Goal: Transaction & Acquisition: Book appointment/travel/reservation

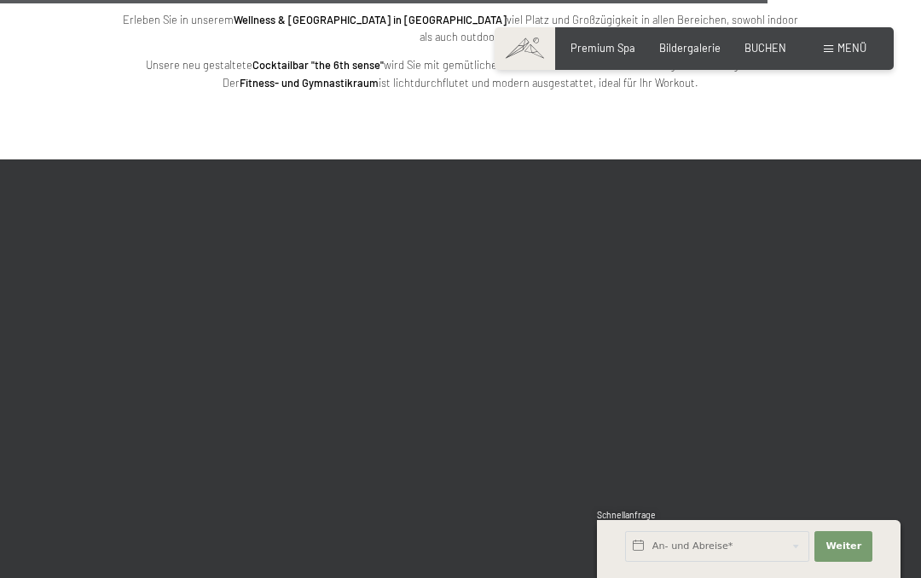
scroll to position [4252, 0]
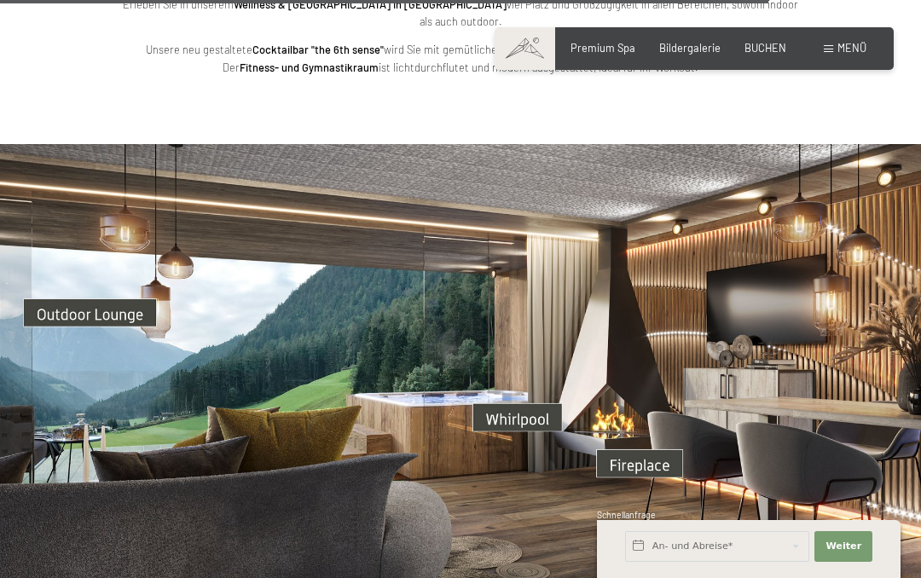
click at [551, 348] on img at bounding box center [460, 403] width 921 height 518
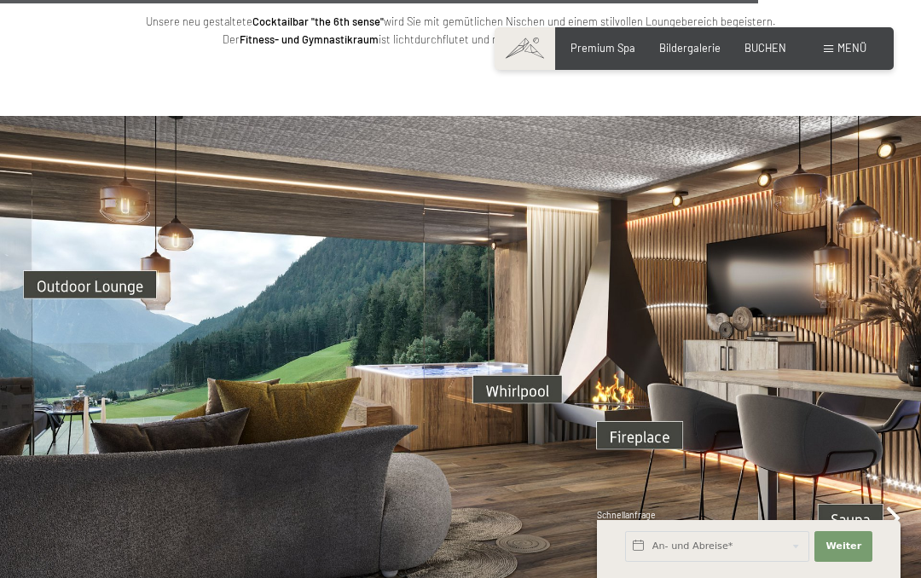
scroll to position [4254, 0]
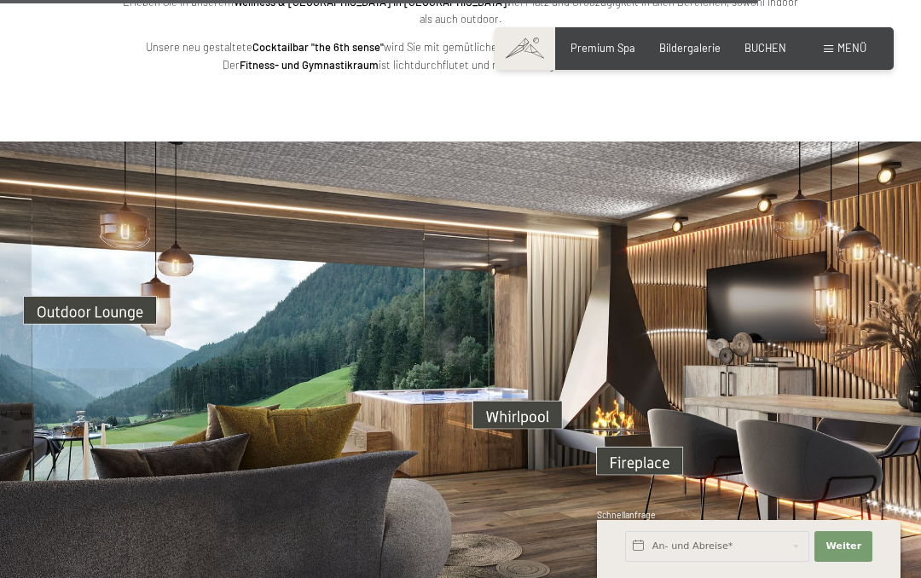
click at [895, 465] on img at bounding box center [460, 400] width 921 height 518
click at [892, 473] on img at bounding box center [460, 400] width 921 height 518
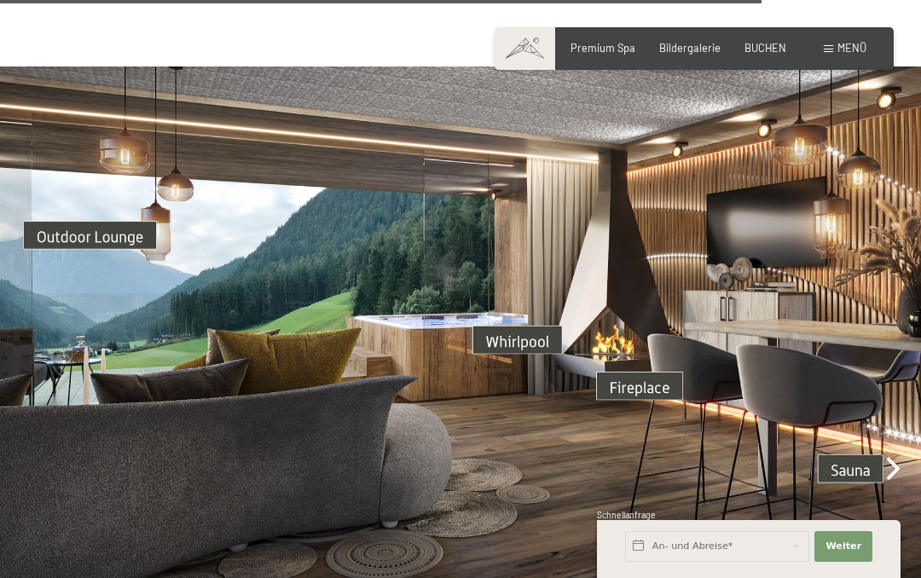
scroll to position [4334, 0]
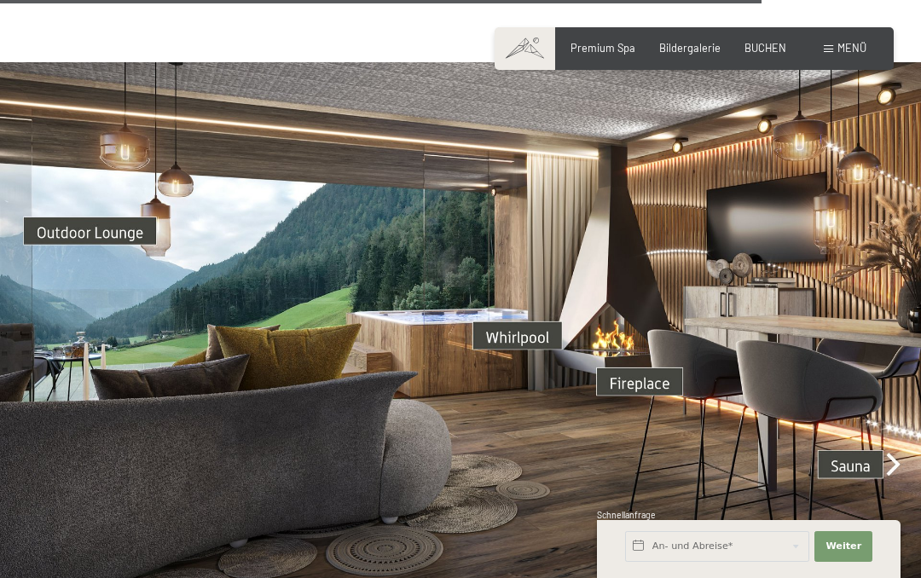
click at [617, 50] on span "Premium Spa" at bounding box center [602, 48] width 65 height 14
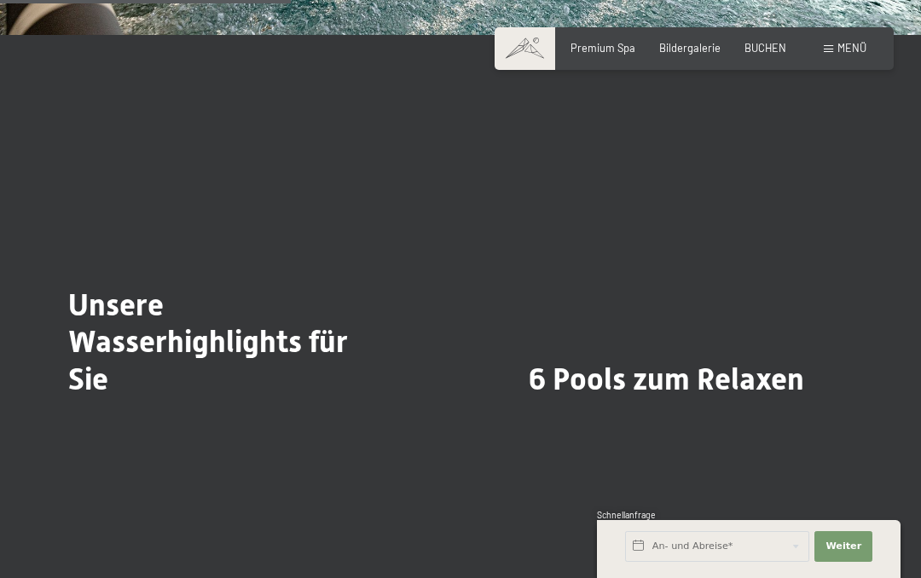
scroll to position [2975, 0]
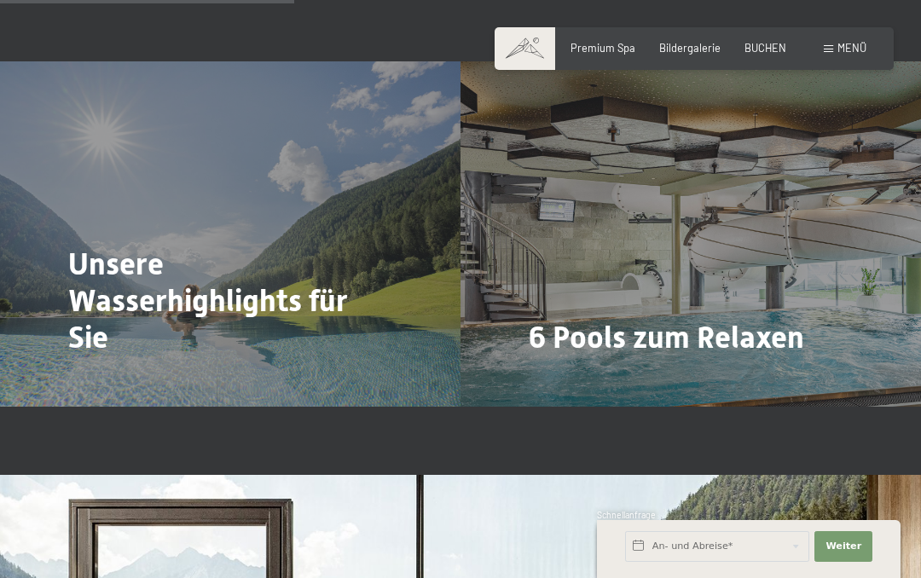
click at [567, 377] on span "Mehr dazu" at bounding box center [563, 384] width 57 height 15
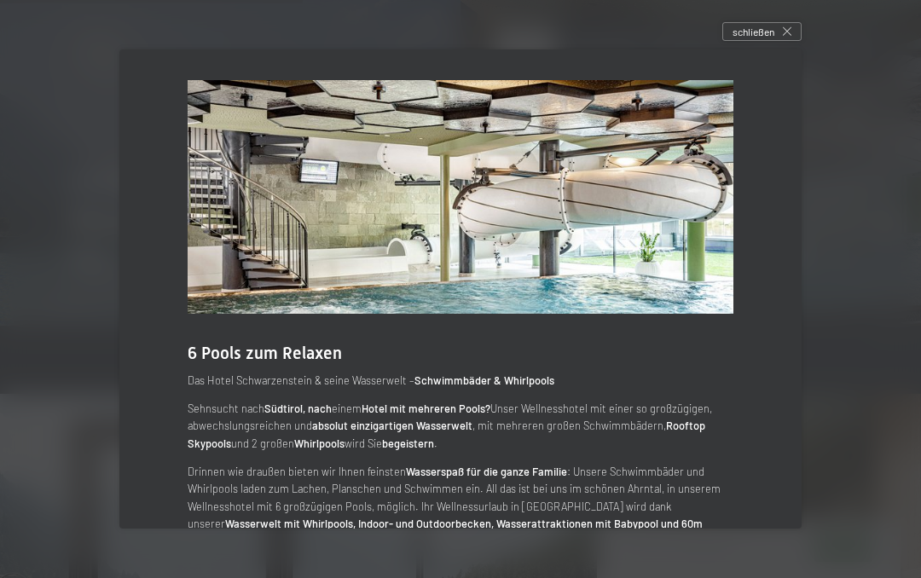
scroll to position [3057, 0]
click at [777, 40] on div "schließen" at bounding box center [761, 31] width 79 height 19
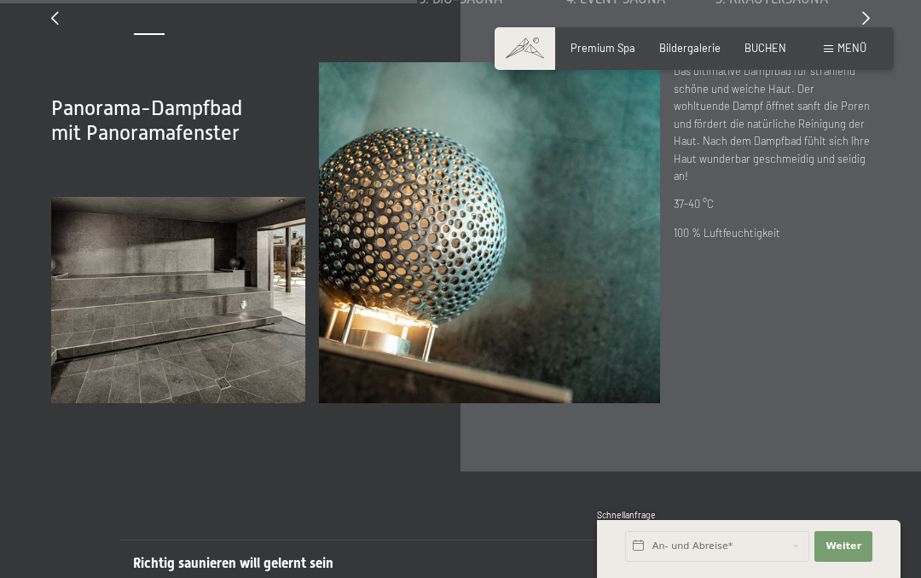
scroll to position [4232, 0]
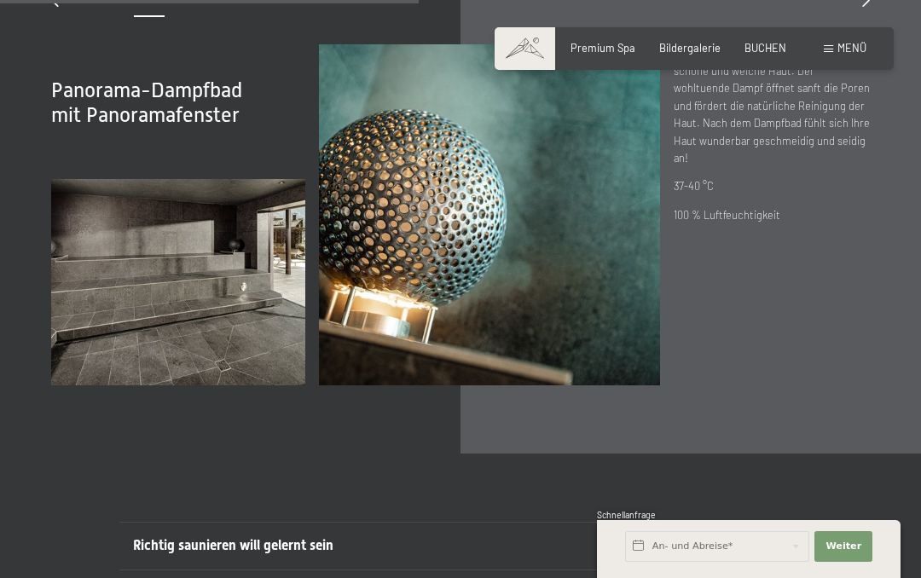
click at [618, 346] on img at bounding box center [489, 214] width 341 height 341
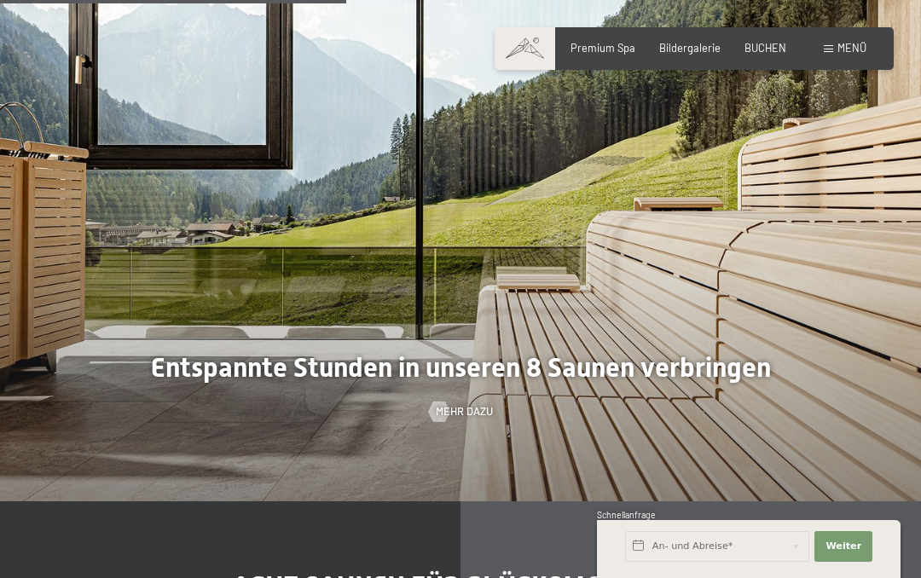
scroll to position [3532, 0]
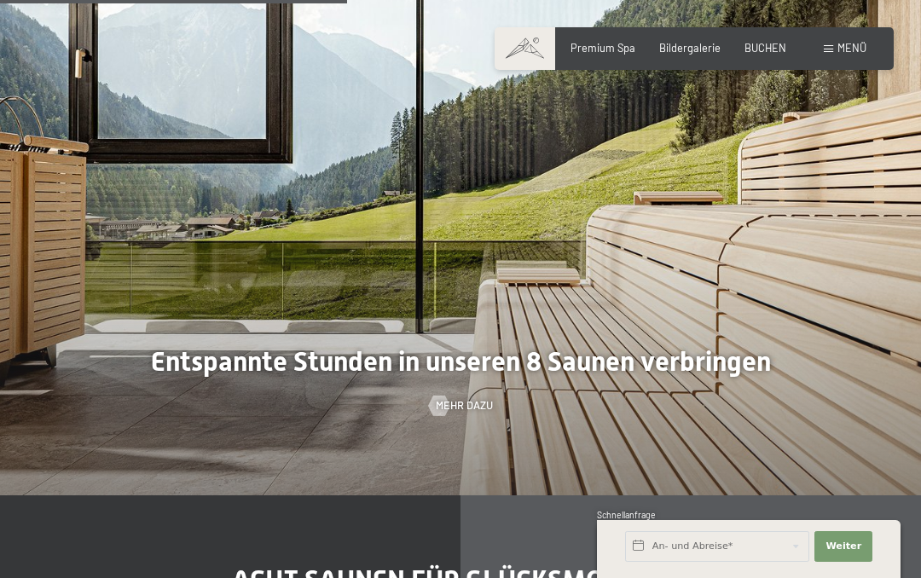
click at [702, 54] on div "Premium Spa Bildergalerie BUCHEN" at bounding box center [666, 48] width 288 height 15
click at [701, 45] on span "Bildergalerie" at bounding box center [689, 48] width 61 height 14
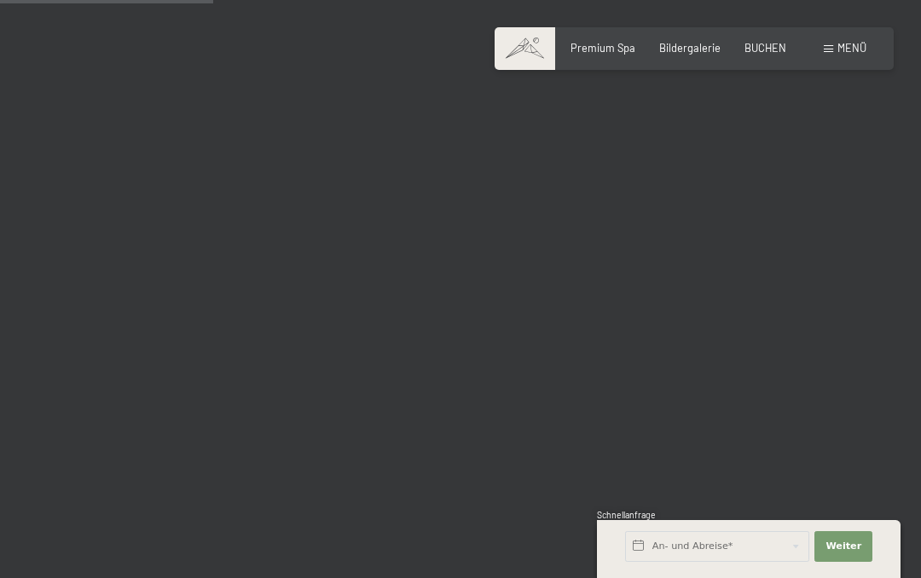
scroll to position [3002, 0]
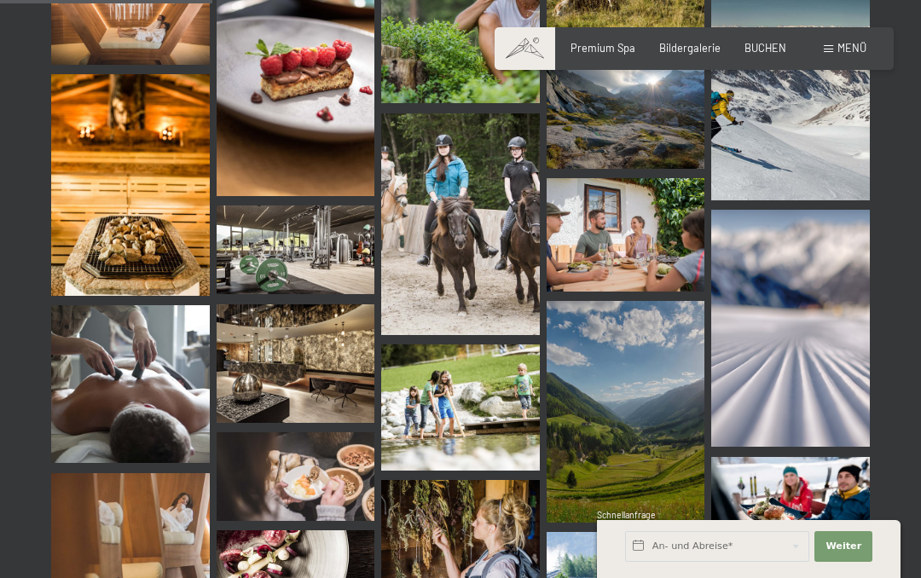
click at [316, 263] on img at bounding box center [296, 249] width 159 height 89
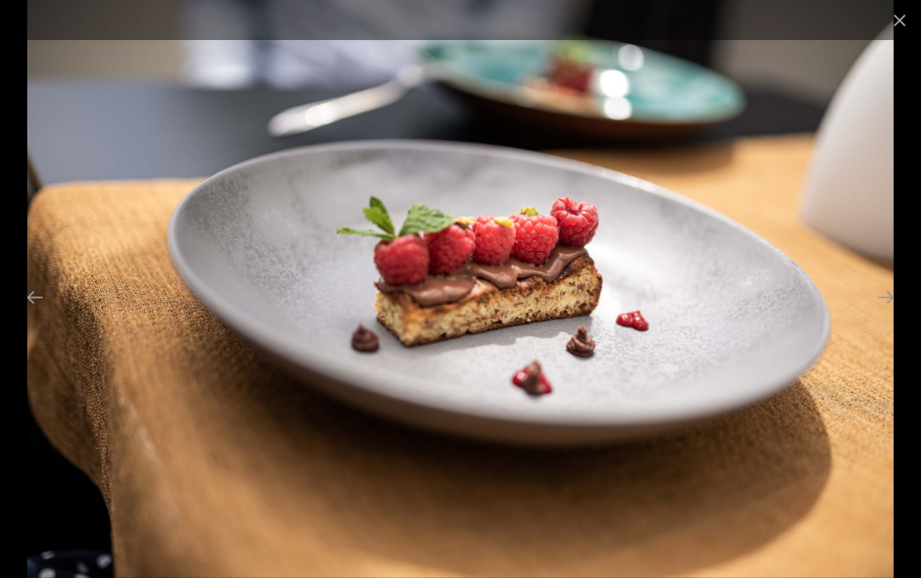
click at [904, 26] on button "Close gallery" at bounding box center [899, 20] width 43 height 40
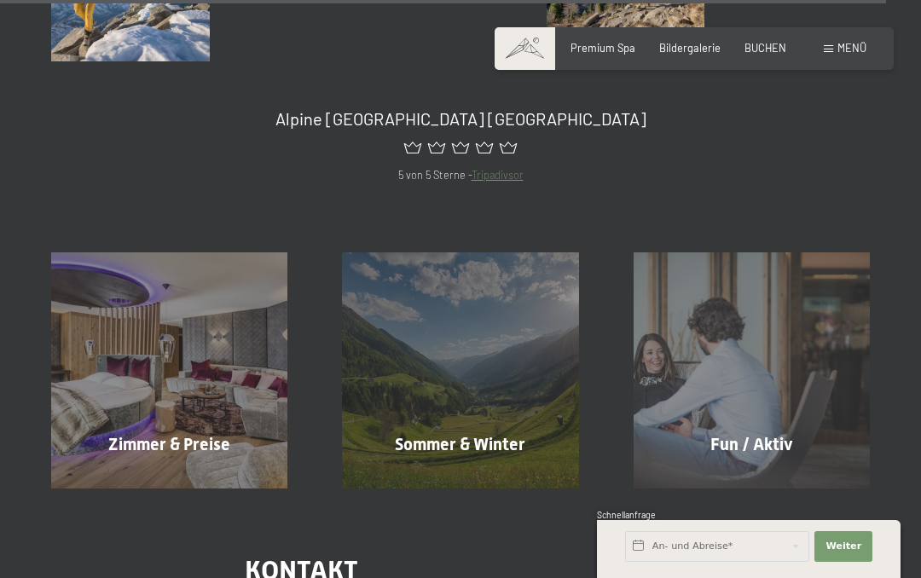
scroll to position [12515, 0]
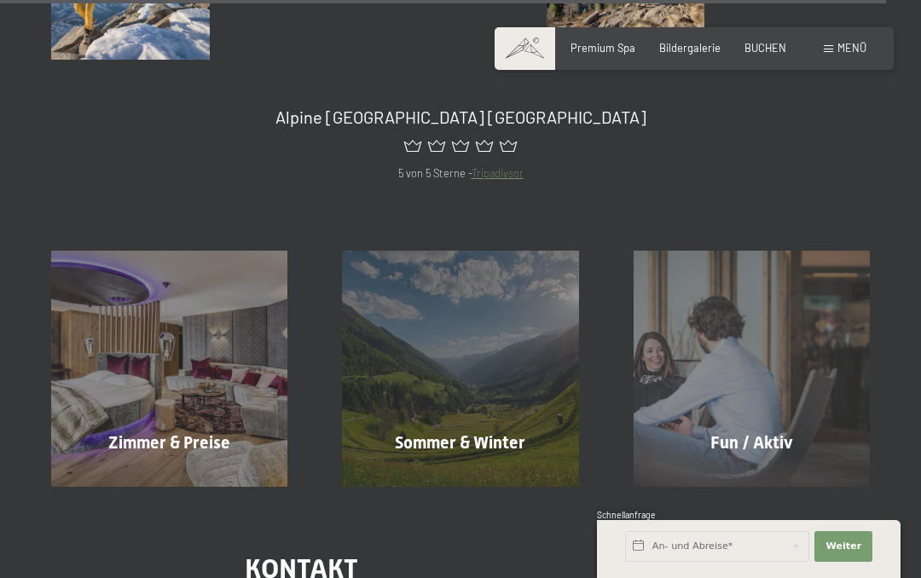
click at [482, 432] on span "Sommer & Winter" at bounding box center [460, 442] width 130 height 20
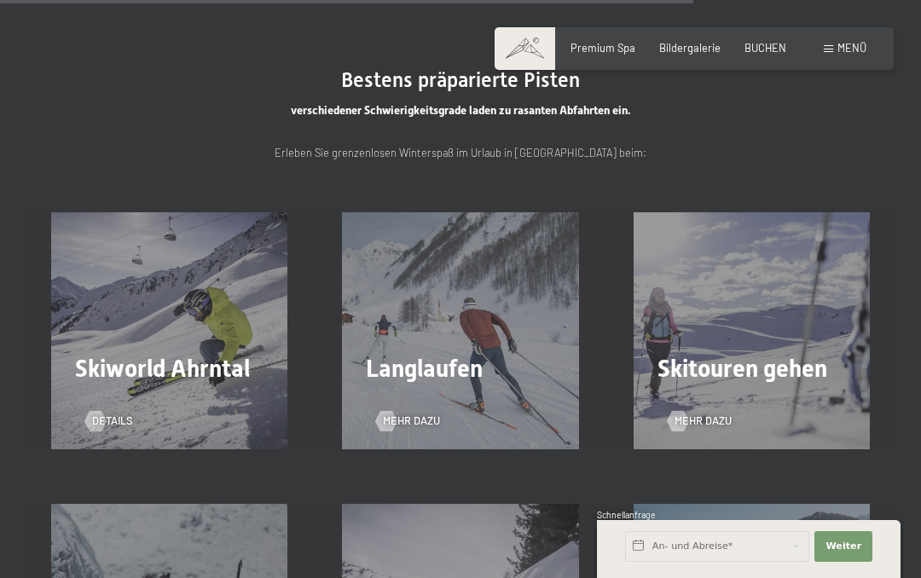
scroll to position [3173, 0]
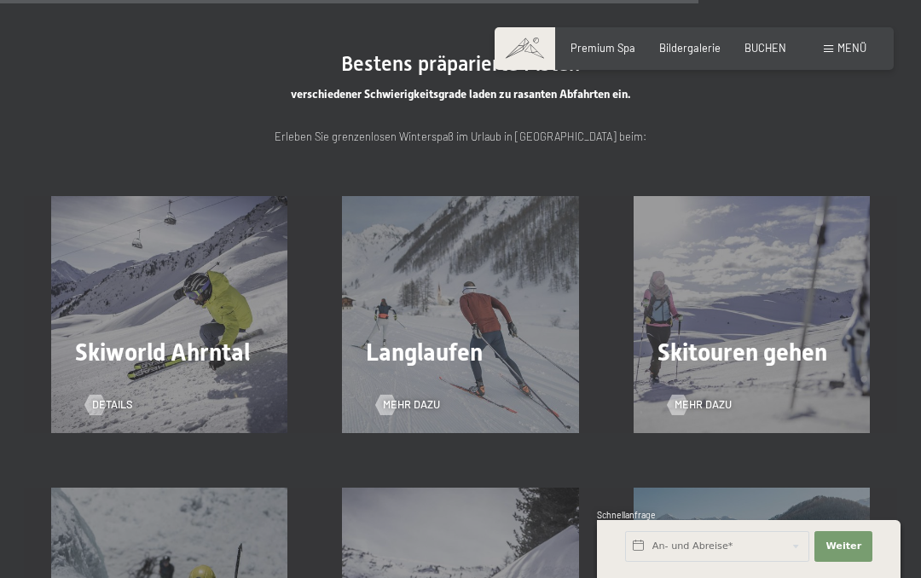
click at [101, 395] on div at bounding box center [96, 405] width 12 height 20
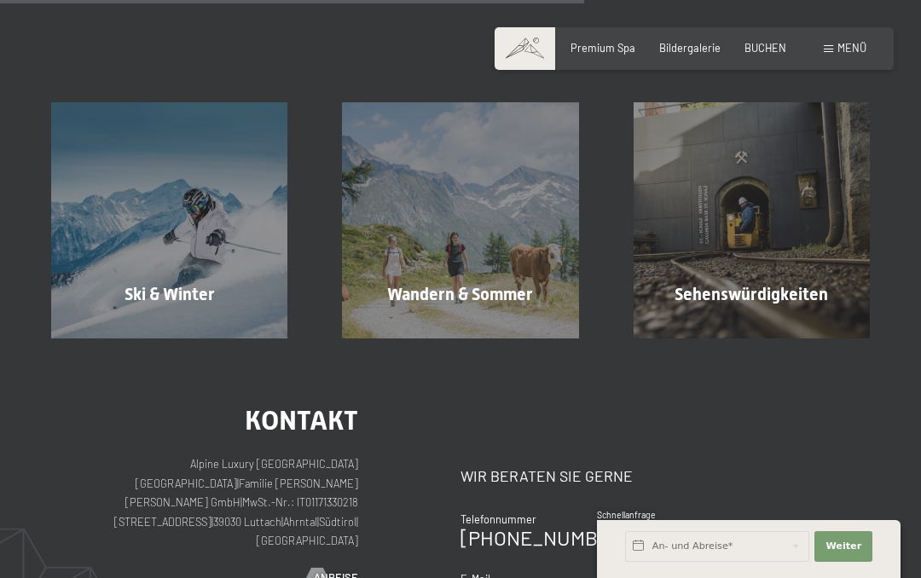
scroll to position [2747, 0]
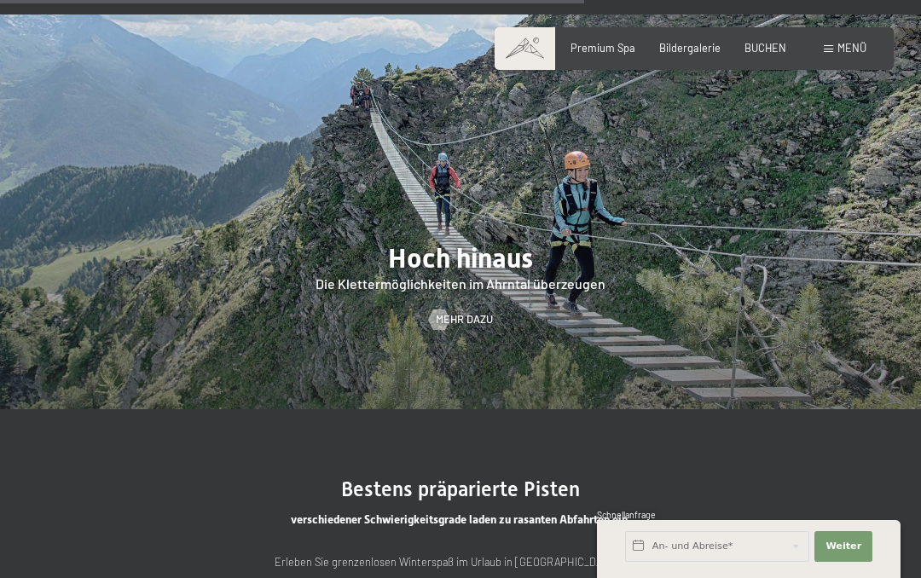
click at [852, 49] on span "Menü" at bounding box center [851, 48] width 29 height 14
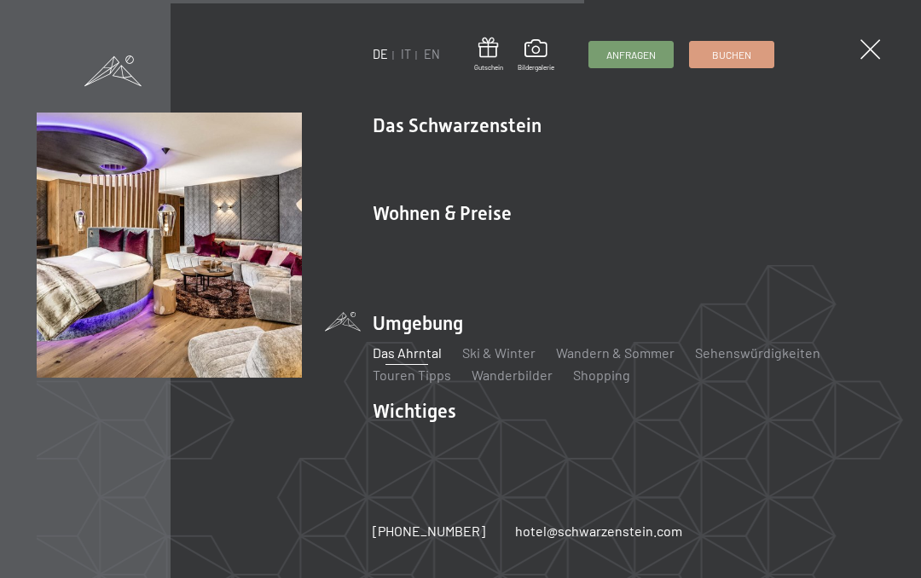
click at [575, 243] on link "Zimmer & Preise" at bounding box center [553, 242] width 99 height 16
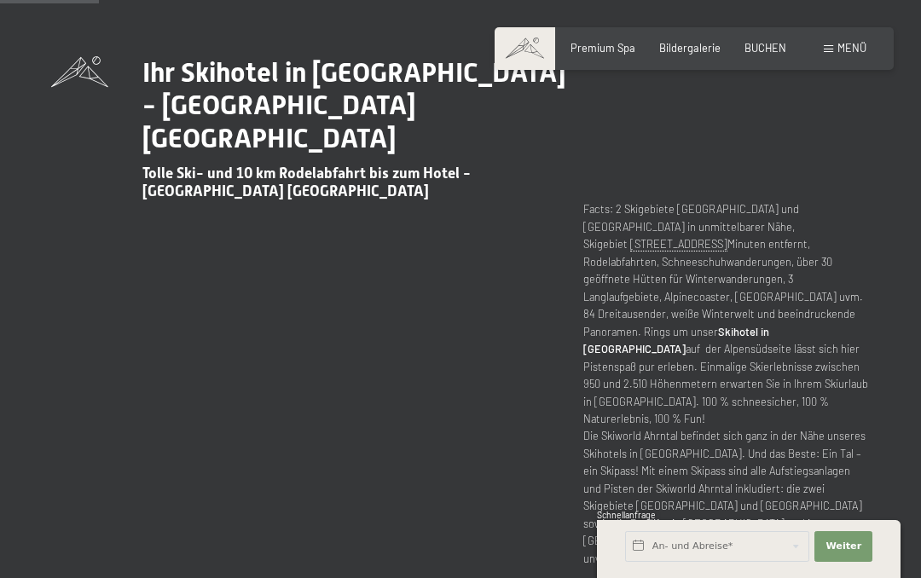
scroll to position [567, 0]
click at [769, 324] on strong "Skihotel in [GEOGRAPHIC_DATA]" at bounding box center [676, 339] width 186 height 31
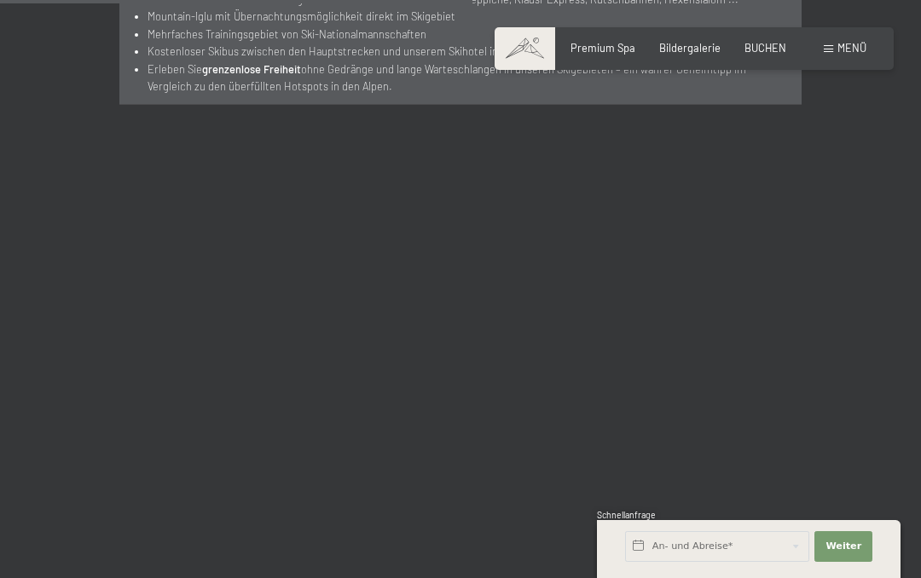
scroll to position [2266, 0]
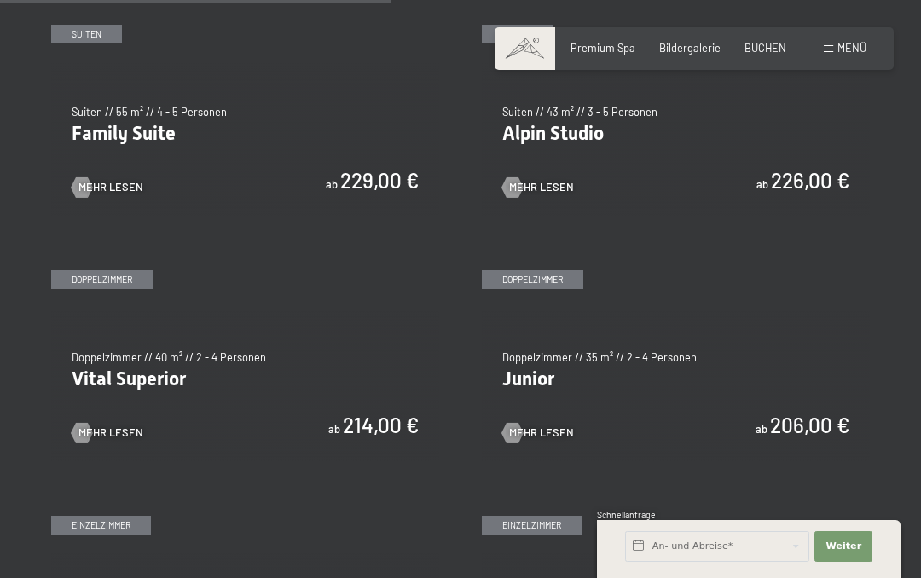
scroll to position [1653, 0]
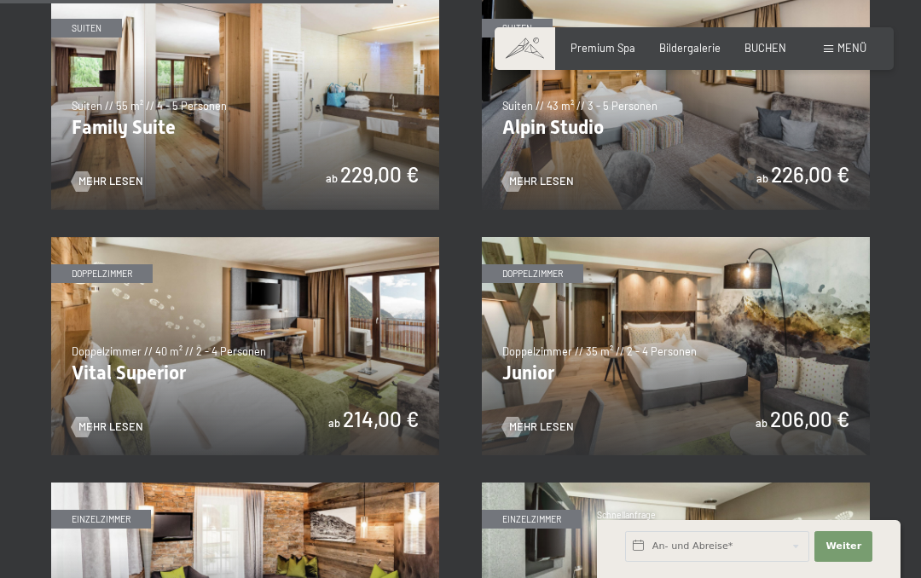
click at [111, 346] on img at bounding box center [245, 346] width 388 height 218
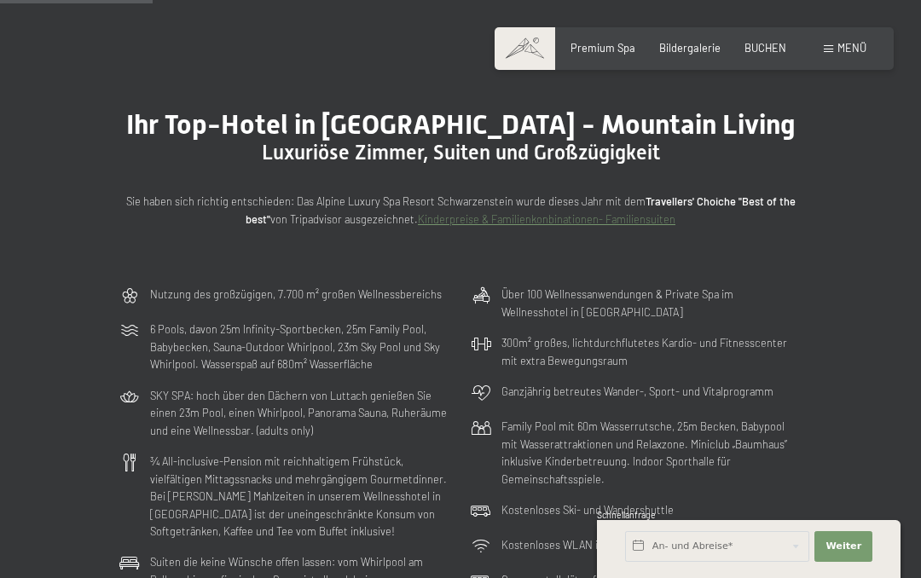
scroll to position [644, 0]
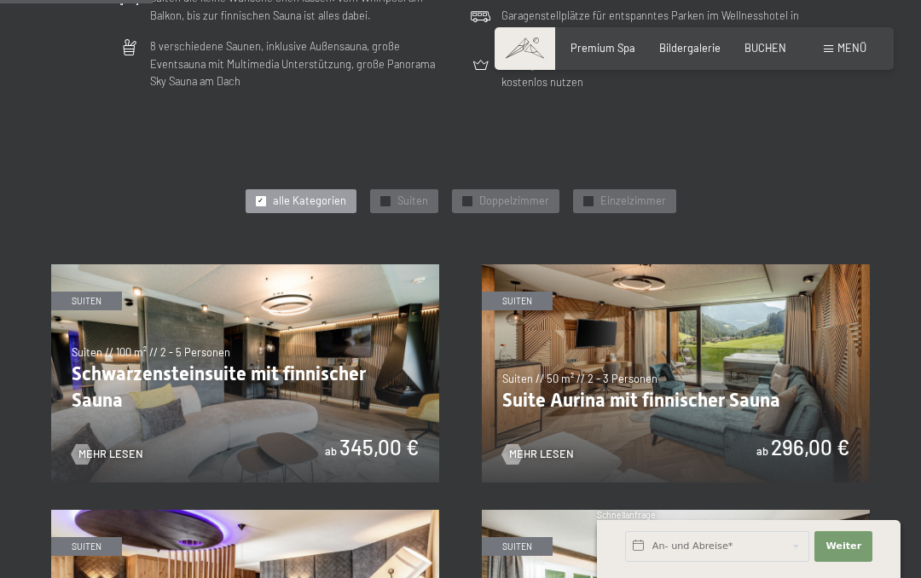
click at [800, 363] on img at bounding box center [676, 373] width 388 height 218
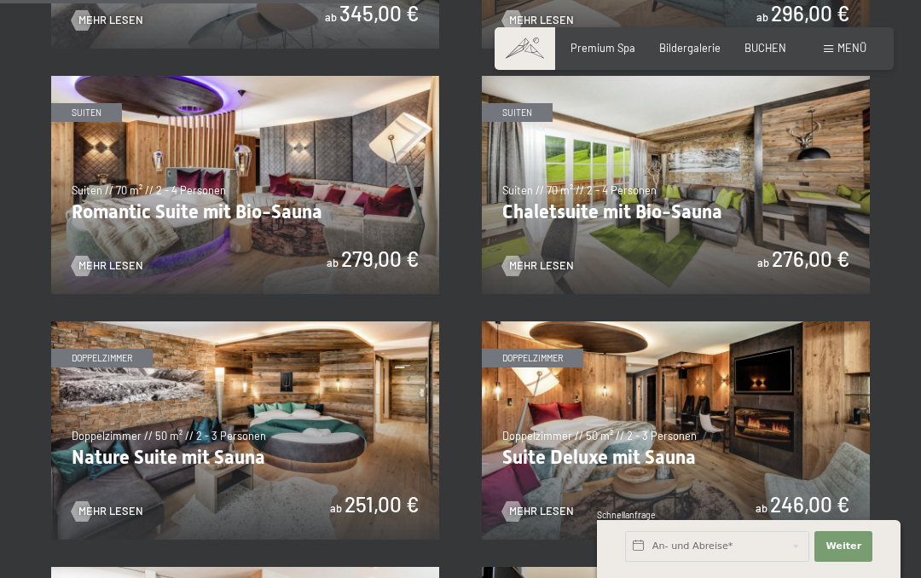
scroll to position [1597, 0]
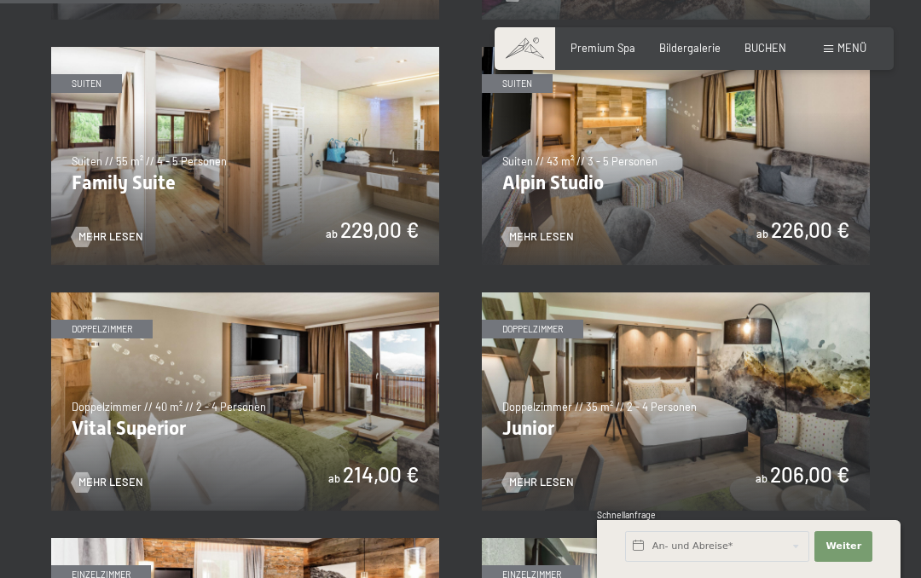
click at [795, 396] on img at bounding box center [676, 401] width 388 height 218
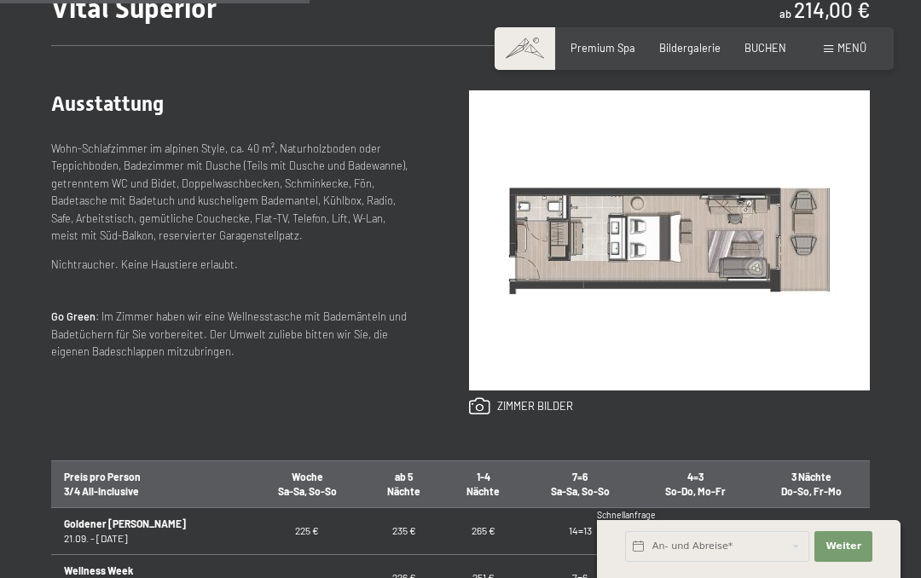
scroll to position [641, 0]
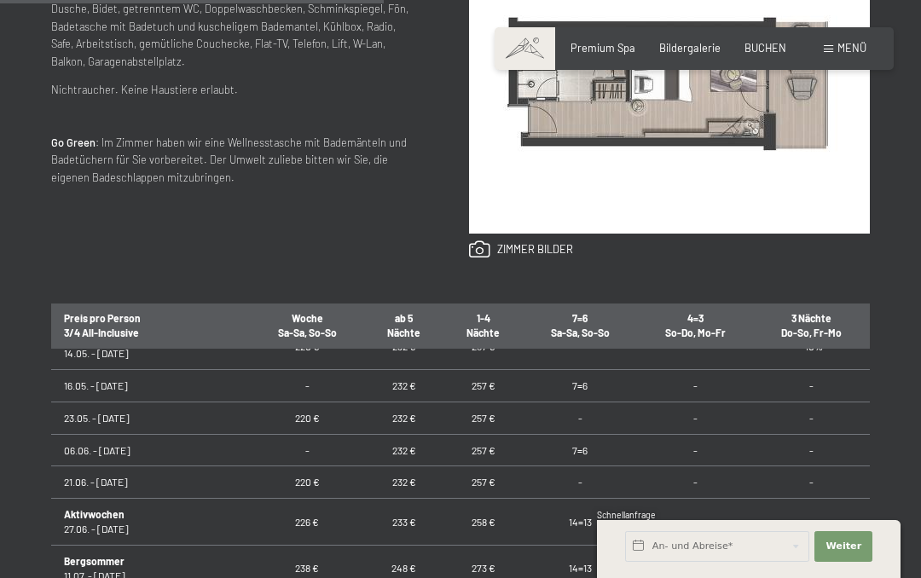
scroll to position [897, 0]
click at [390, 277] on div "Ausstattung Wohn-Schlafzimmer mit ca. 35 m², Naturholzboden, Badezimmer mit Dus…" at bounding box center [460, 95] width 818 height 415
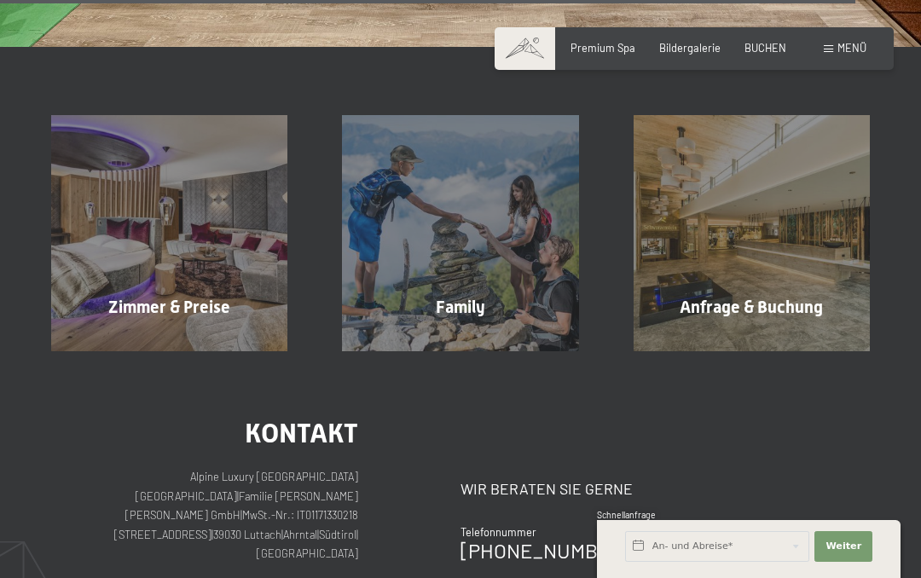
scroll to position [5088, 0]
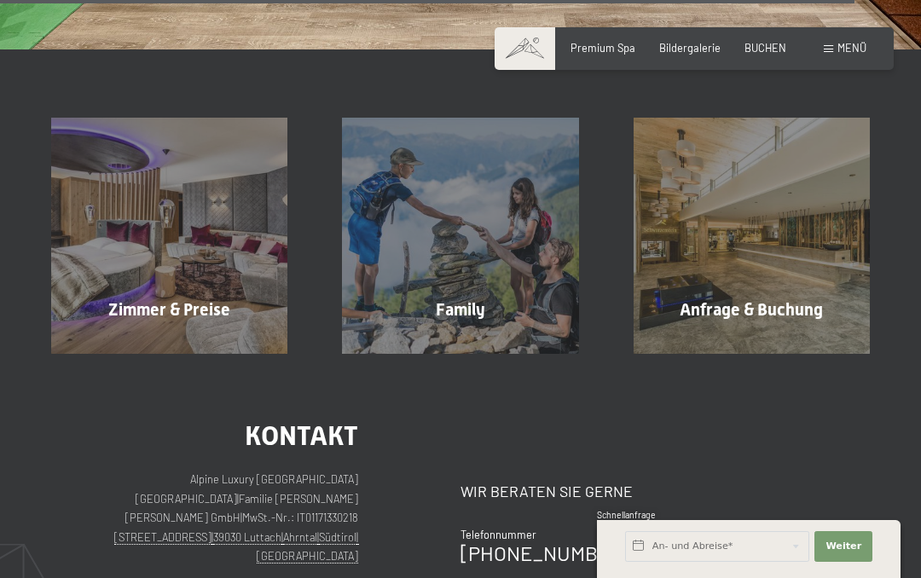
click at [769, 52] on span "BUCHEN" at bounding box center [765, 48] width 42 height 14
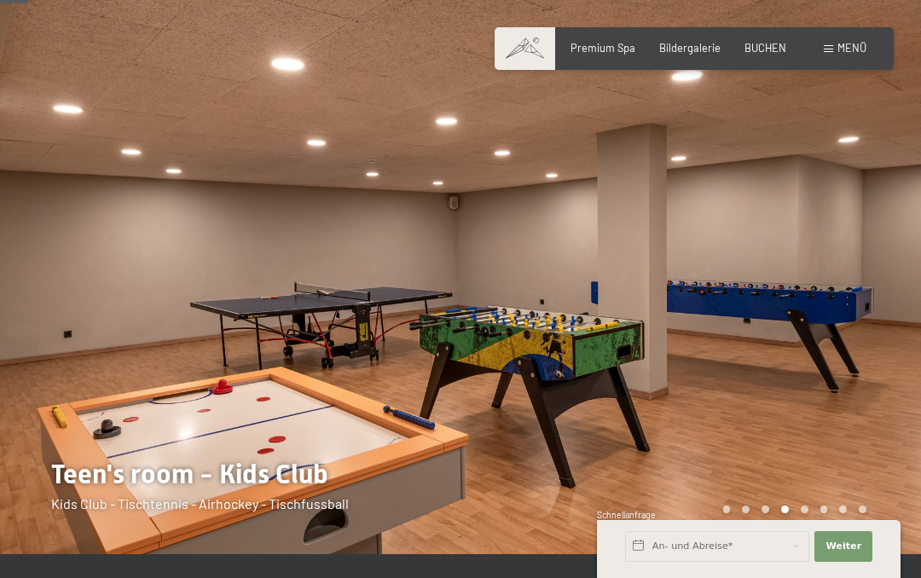
scroll to position [160, 0]
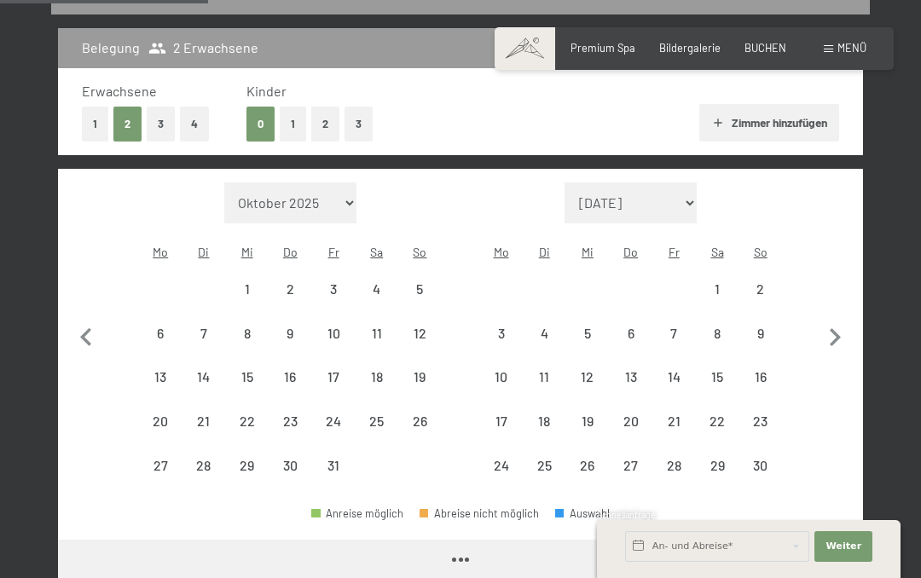
scroll to position [358, 0]
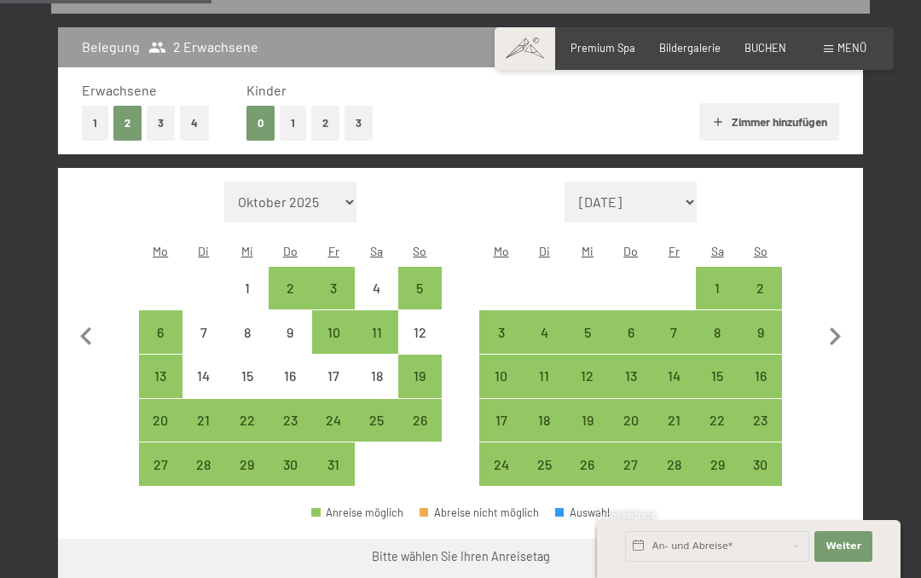
click at [834, 327] on icon "button" at bounding box center [834, 336] width 11 height 18
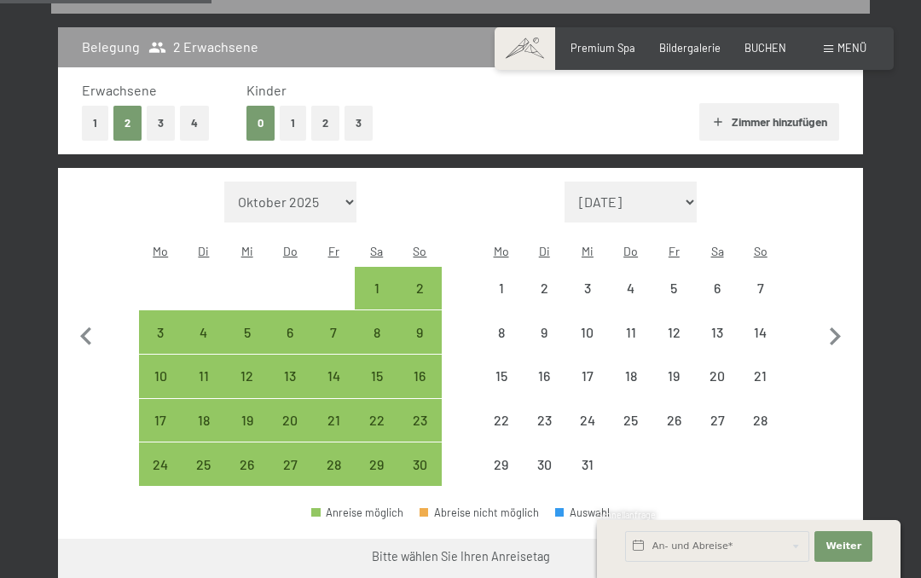
select select "[DATE]"
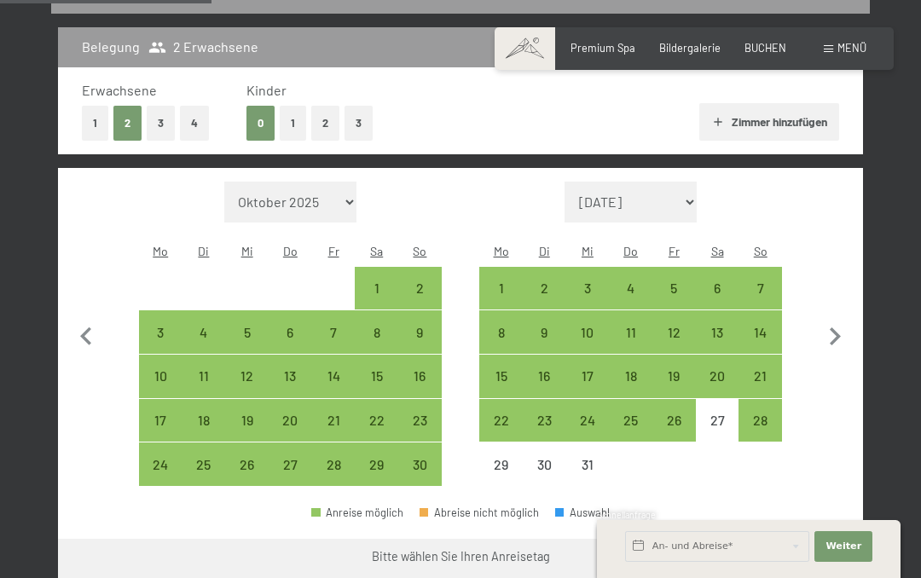
click at [637, 374] on div "18" at bounding box center [630, 389] width 40 height 40
select select "[DATE]"
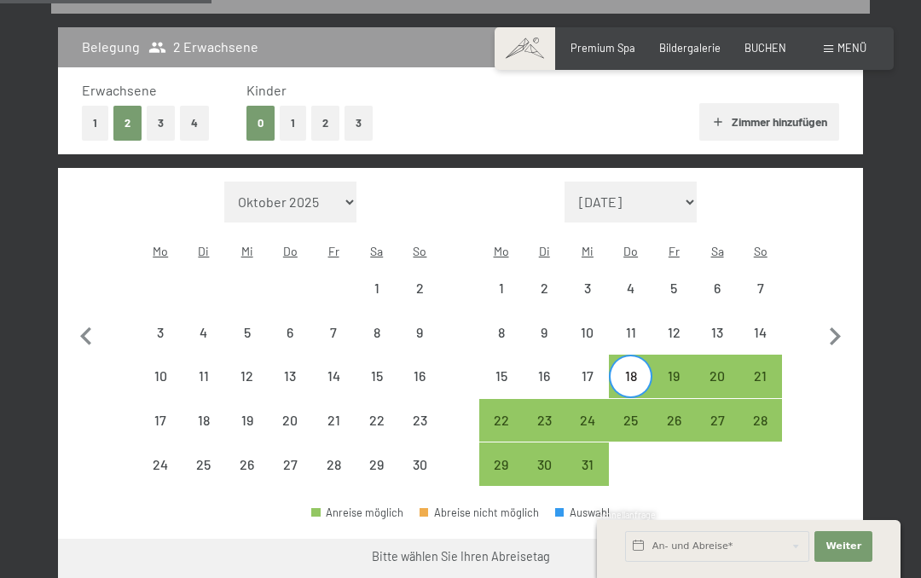
click at [543, 419] on div "23" at bounding box center [544, 433] width 40 height 40
select select "2025-11-01"
select select "2025-12-01"
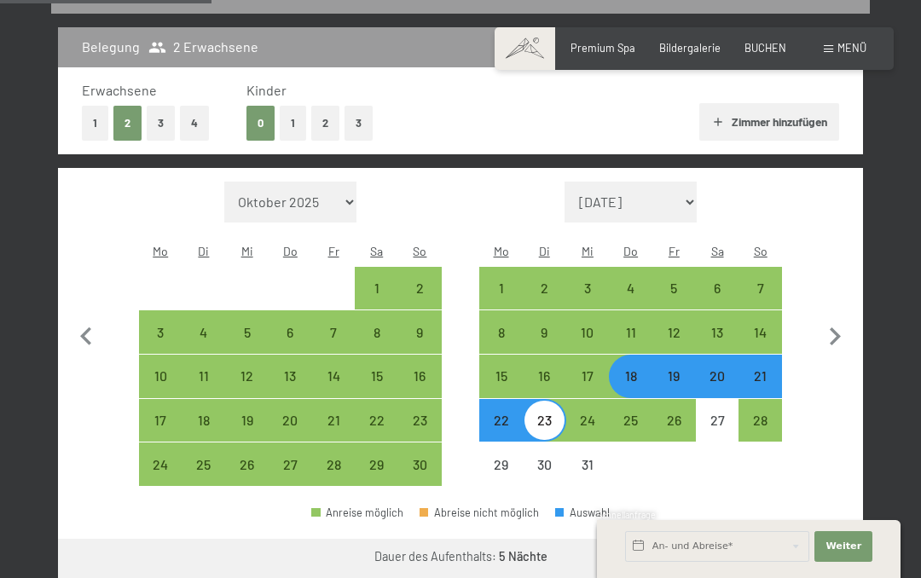
click at [804, 553] on button "Weiter zu „Zimmer“" at bounding box center [786, 559] width 153 height 41
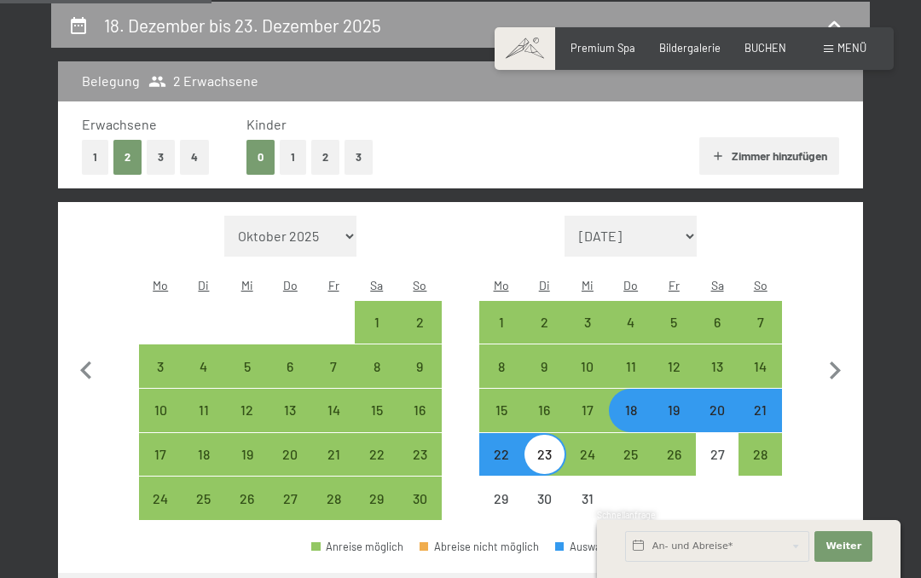
select select "2025-11-01"
select select "2025-12-01"
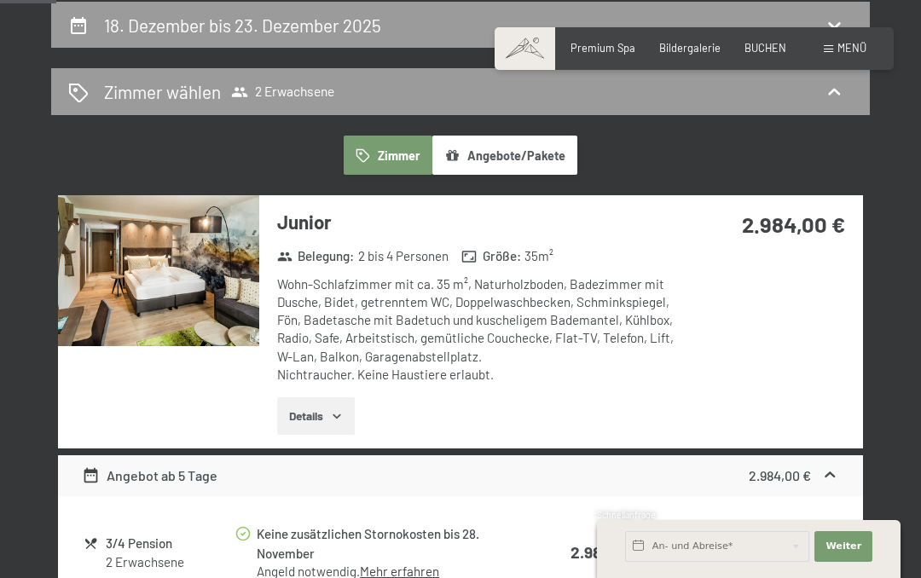
click at [546, 153] on button "Angebote/Pakete" at bounding box center [504, 155] width 145 height 39
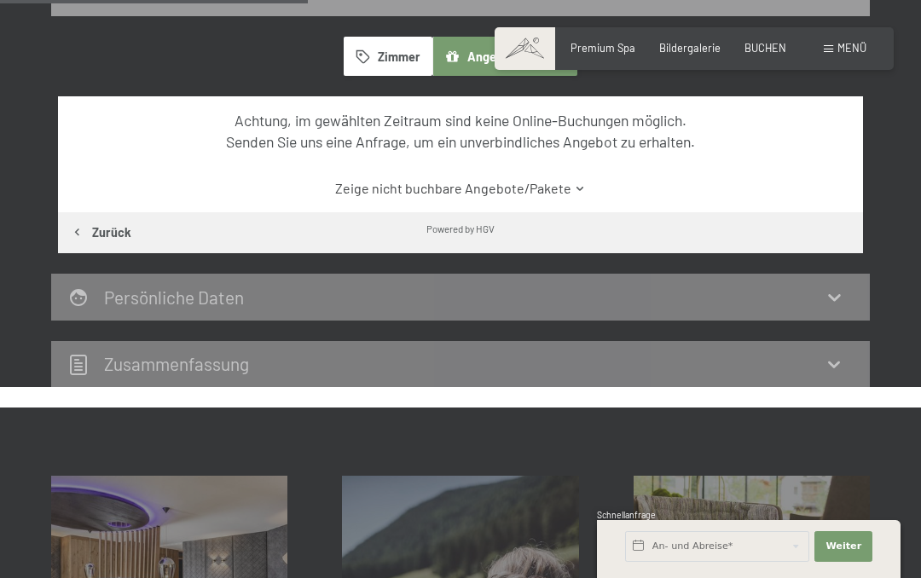
scroll to position [409, 0]
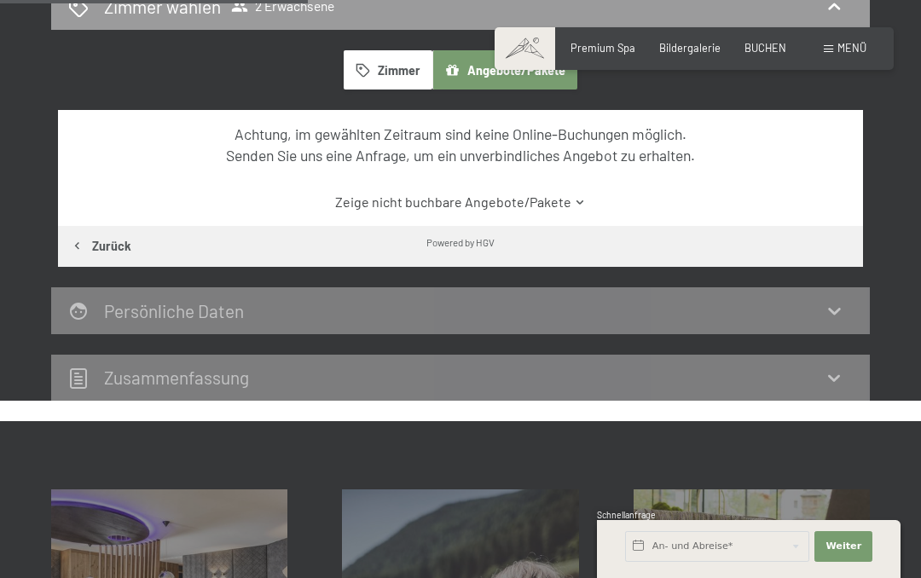
click at [565, 202] on link "Zeige nicht buchbare Angebote/Pakete" at bounding box center [460, 202] width 756 height 19
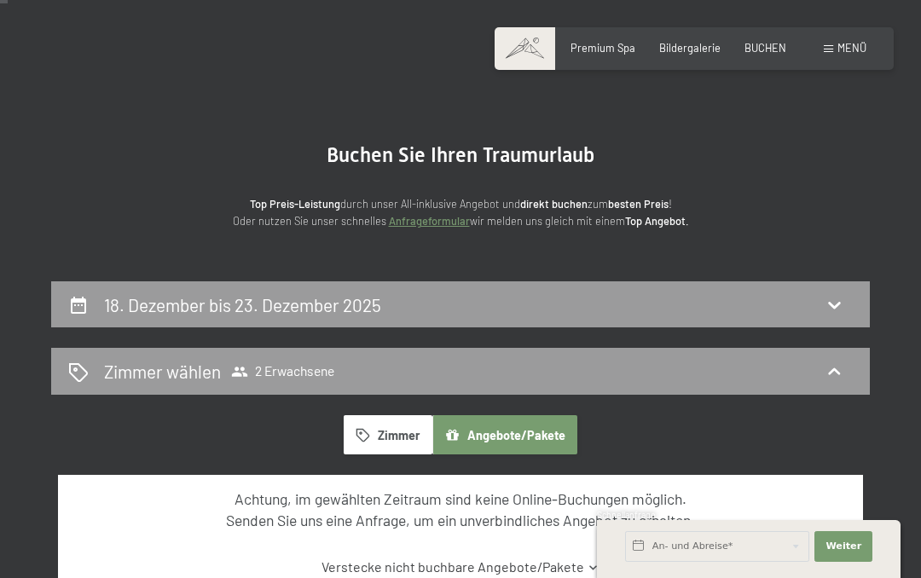
scroll to position [47, 0]
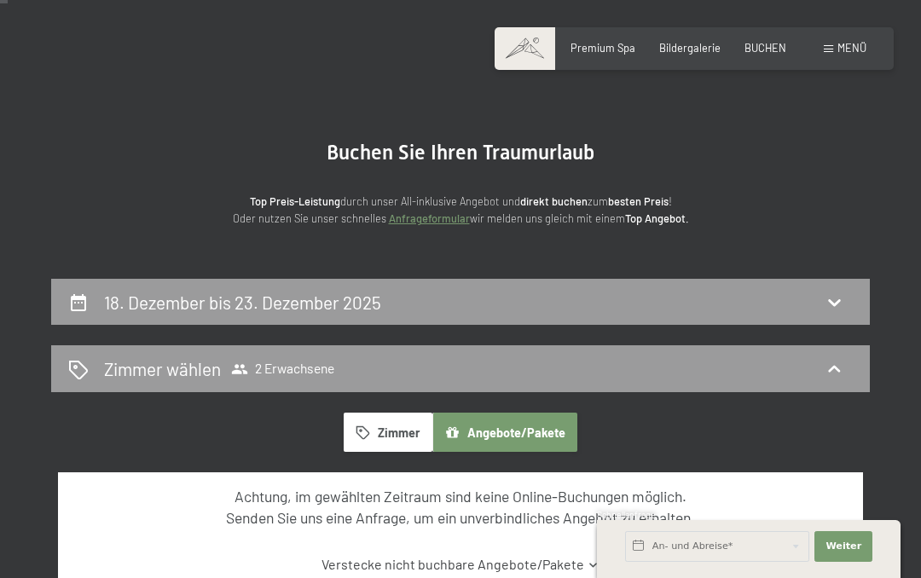
click at [569, 562] on link "Verstecke nicht buchbare Angebote/Pakete" at bounding box center [460, 564] width 756 height 19
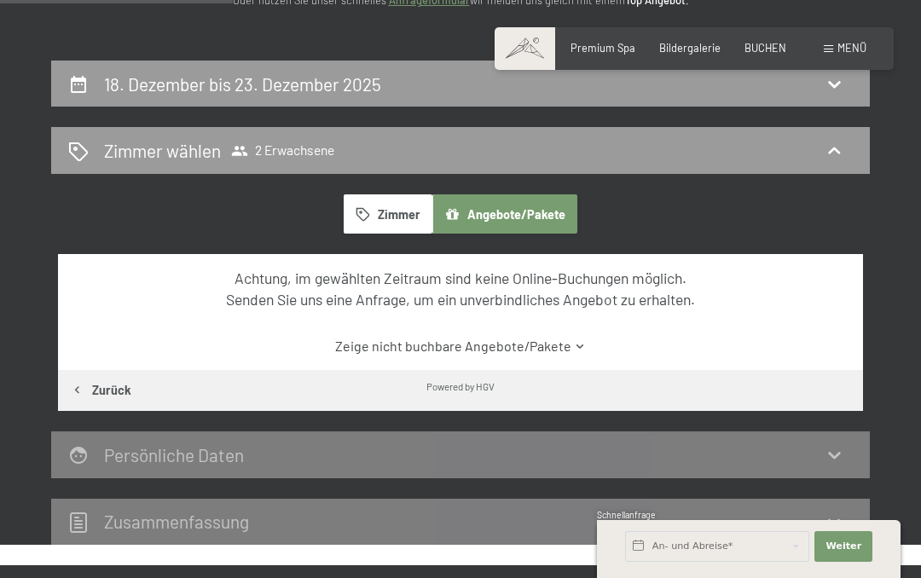
scroll to position [213, 0]
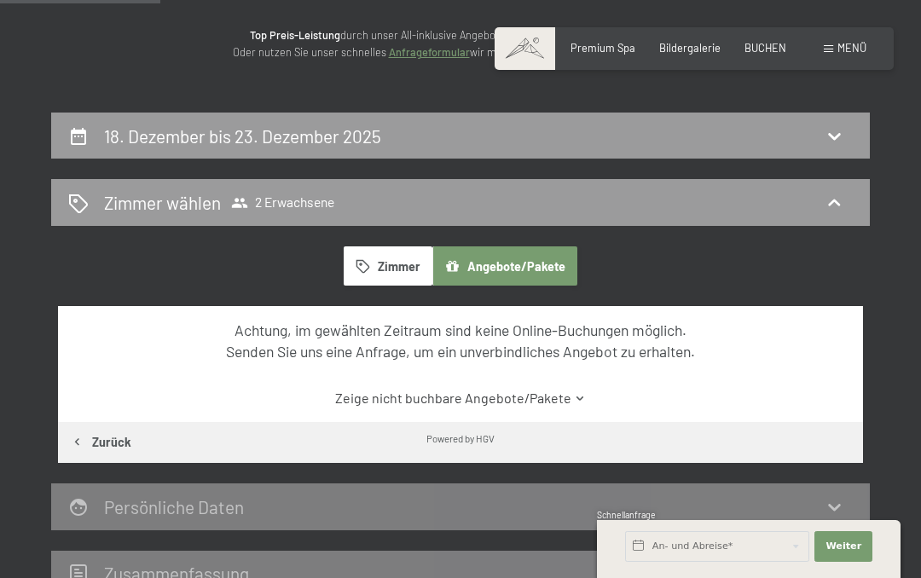
click at [136, 194] on h2 "Zimmer wählen" at bounding box center [162, 202] width 117 height 25
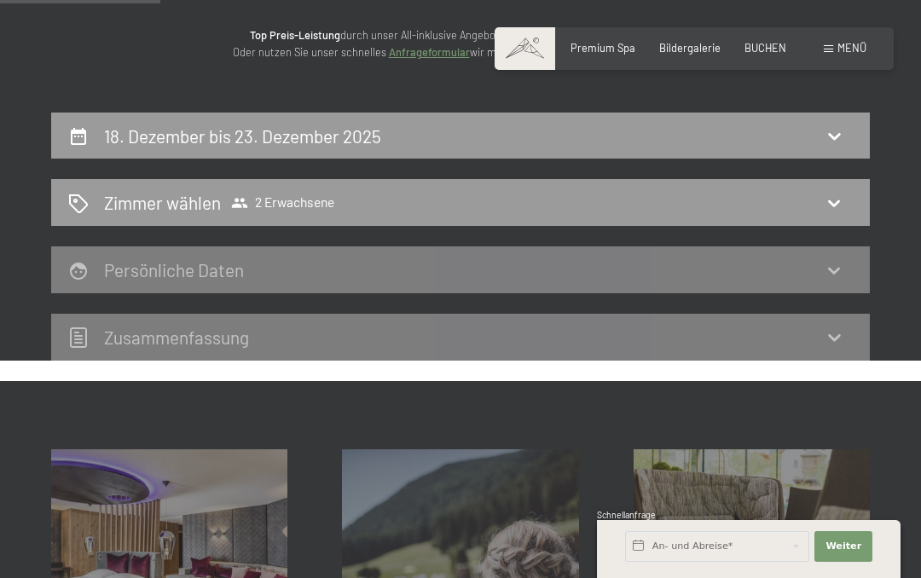
click at [107, 196] on h2 "Zimmer wählen" at bounding box center [162, 202] width 117 height 25
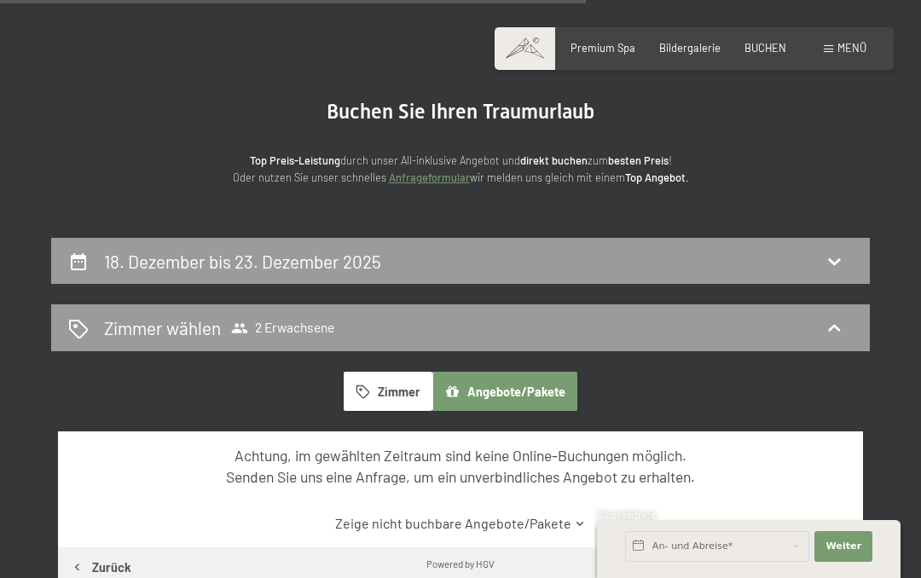
scroll to position [1005, 0]
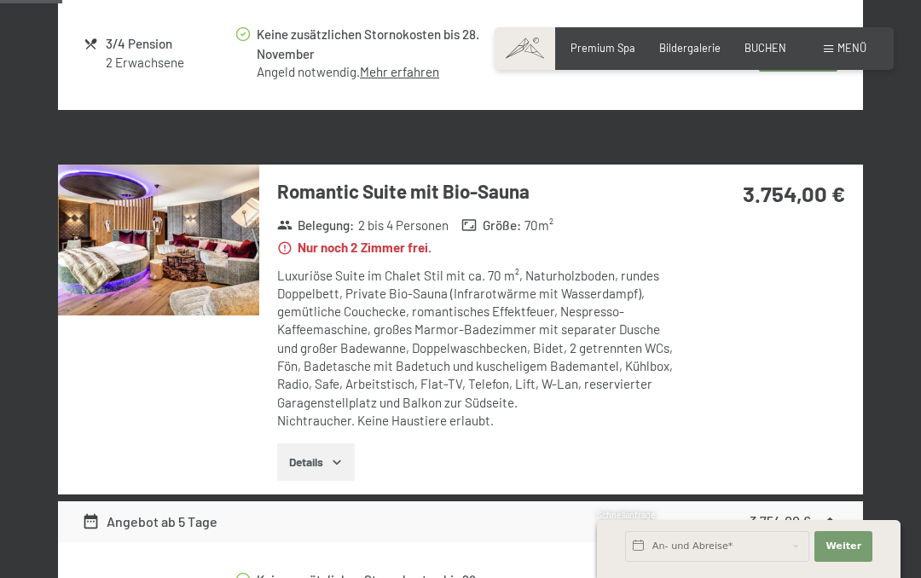
scroll to position [323, 0]
